Goal: Obtain resource: Obtain resource

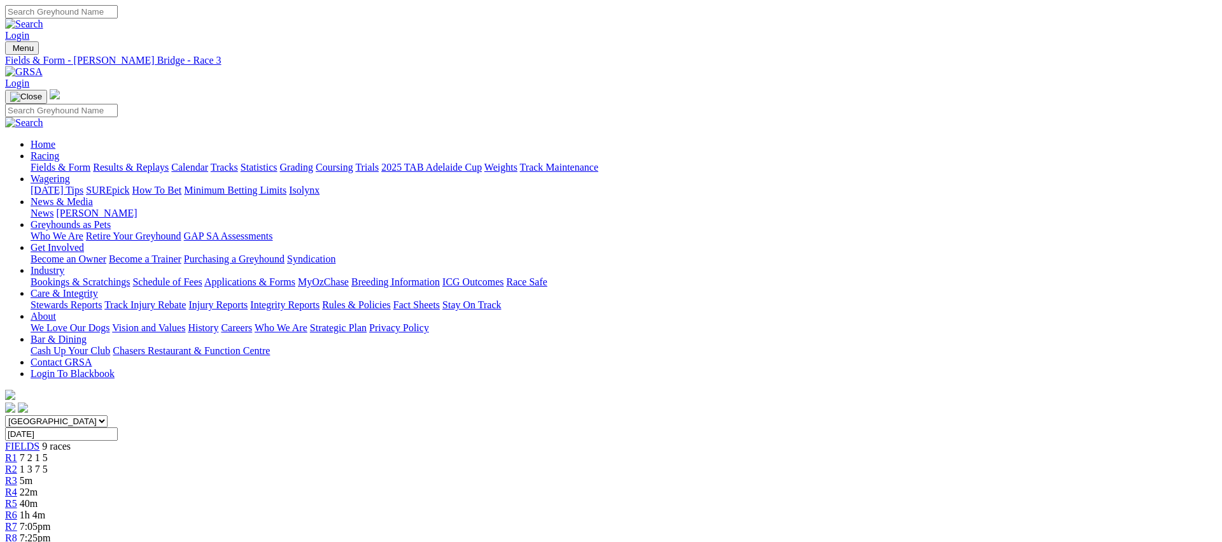
click at [90, 162] on link "Fields & Form" at bounding box center [61, 167] width 60 height 11
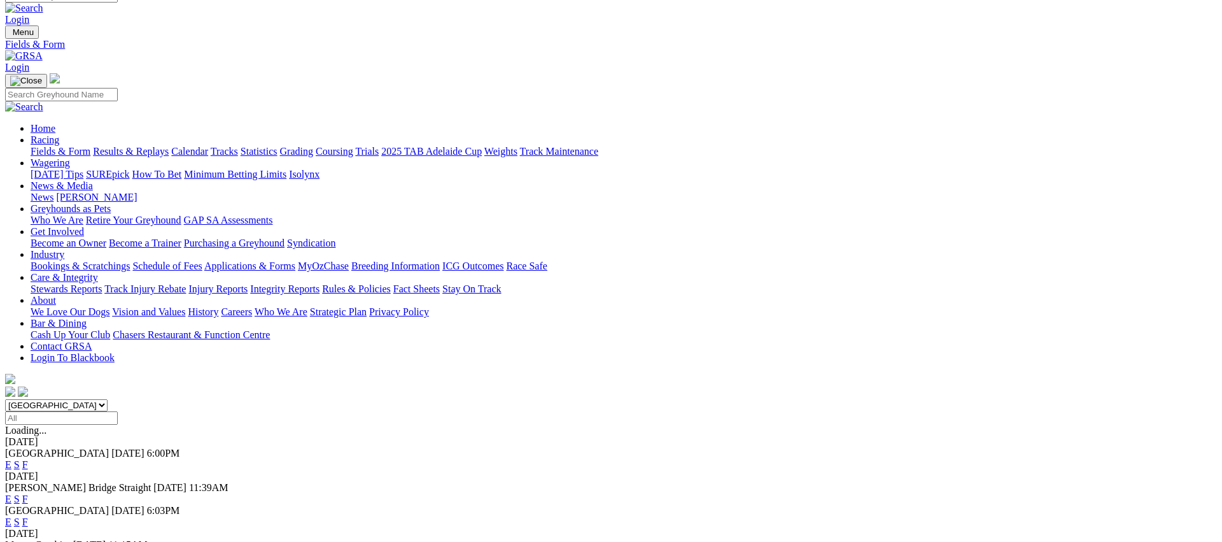
scroll to position [15, 0]
click at [11, 494] on link "E" at bounding box center [8, 499] width 6 height 11
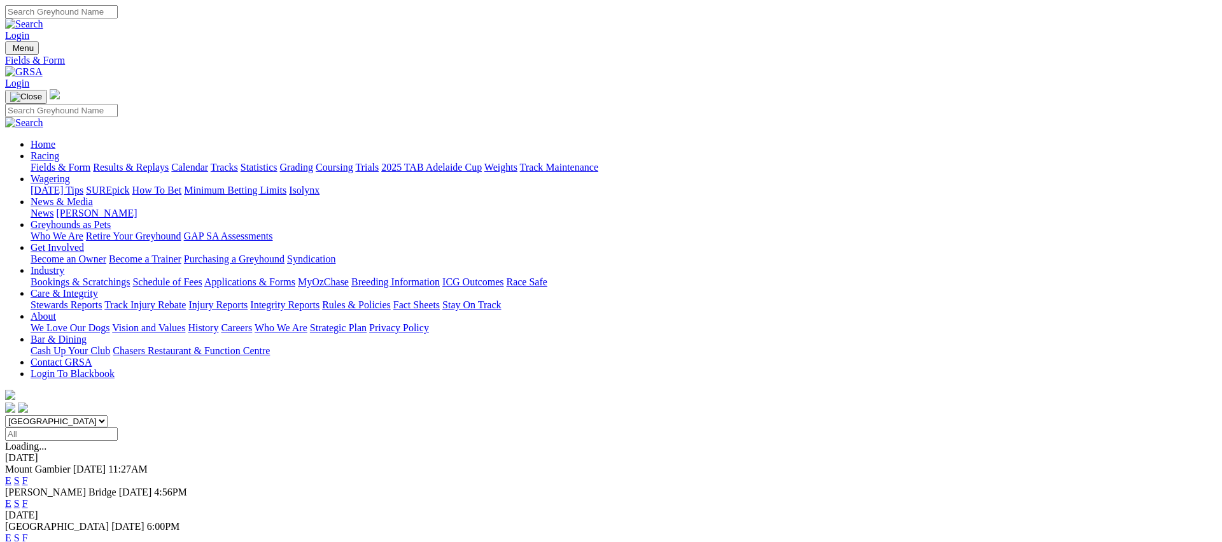
click at [90, 162] on link "Fields & Form" at bounding box center [61, 167] width 60 height 11
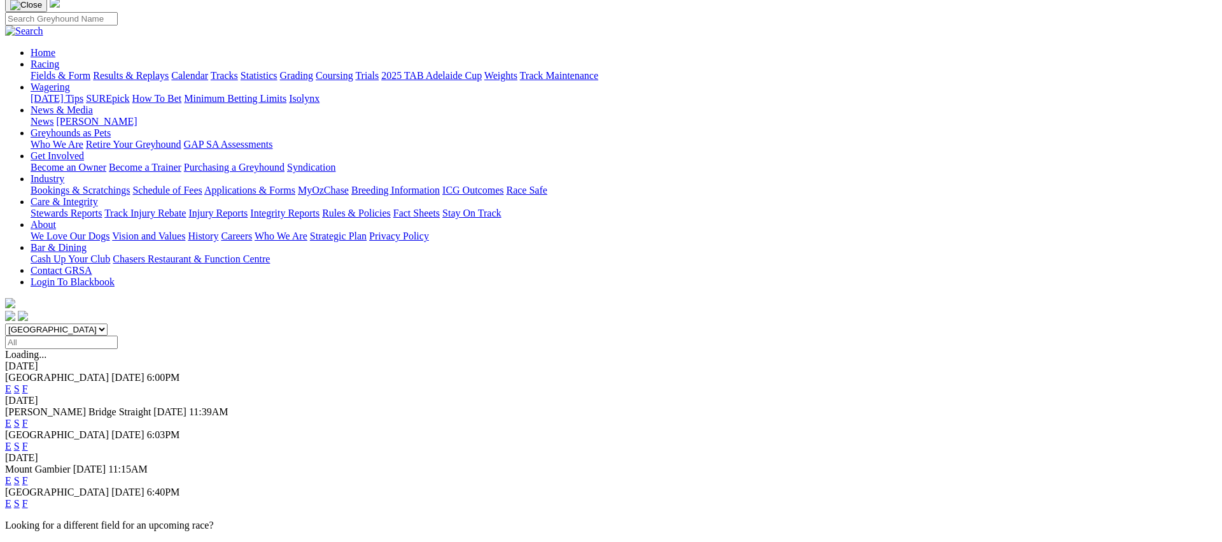
click at [11, 441] on link "E" at bounding box center [8, 446] width 6 height 11
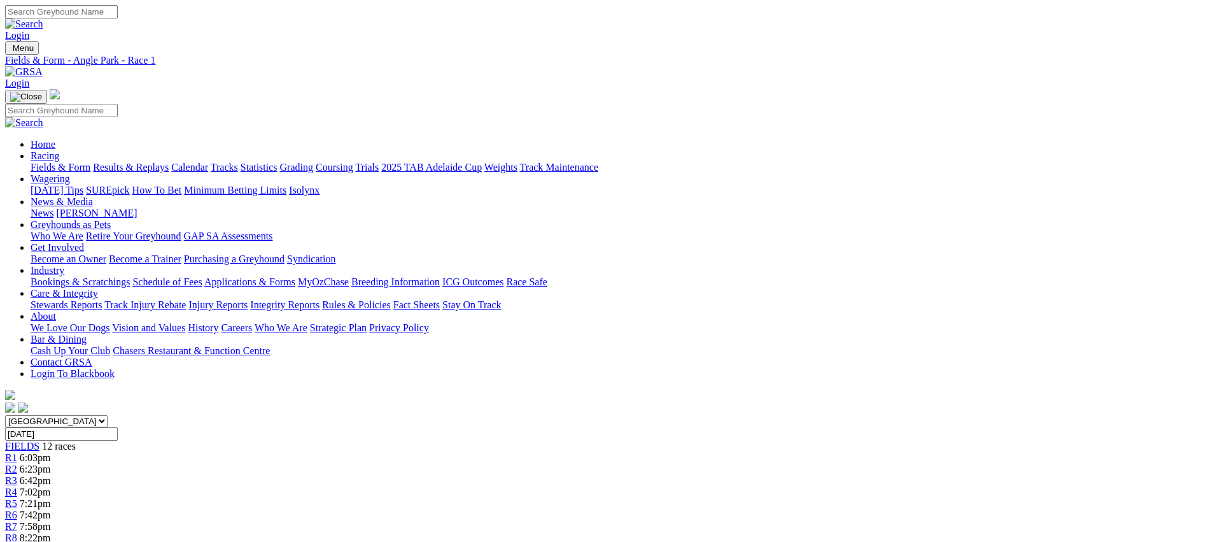
click at [518, 162] on link "Weights" at bounding box center [501, 167] width 33 height 11
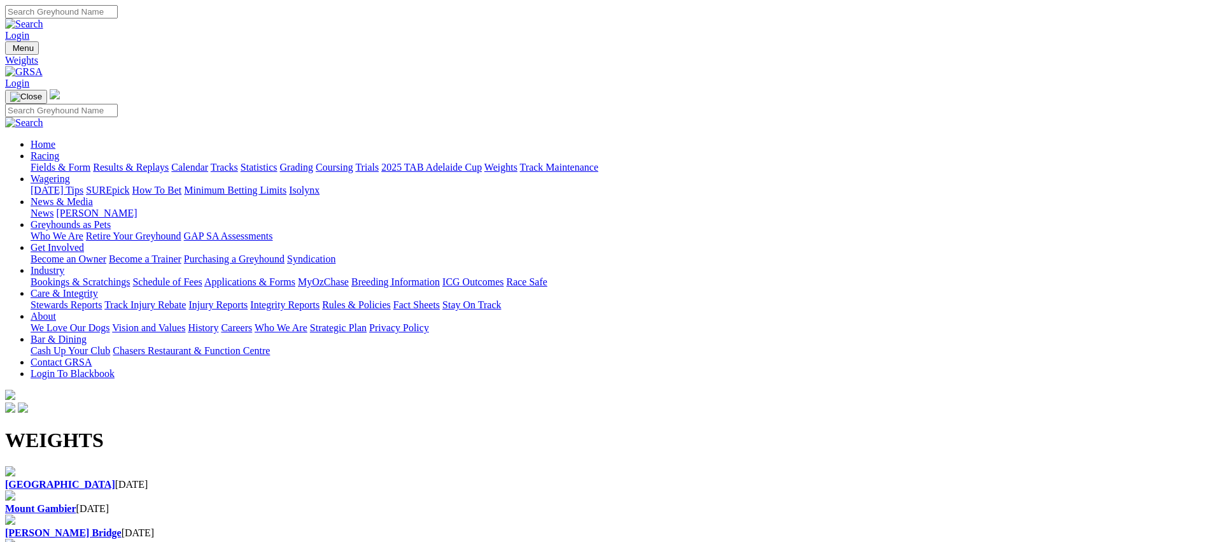
click at [125, 466] on div "Angle Park 25 Aug 2025" at bounding box center [611, 478] width 1212 height 24
